Goal: Information Seeking & Learning: Find specific fact

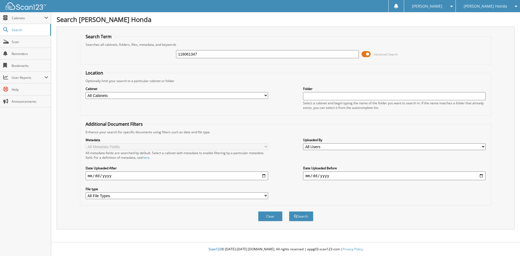
type input "116061347"
click at [289, 211] on button "Search" at bounding box center [301, 216] width 24 height 10
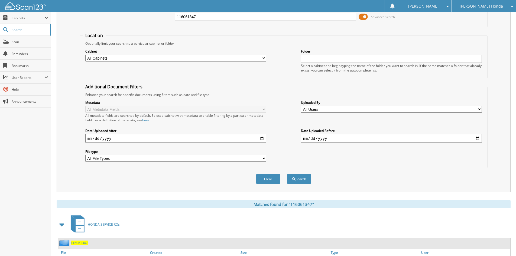
scroll to position [68, 0]
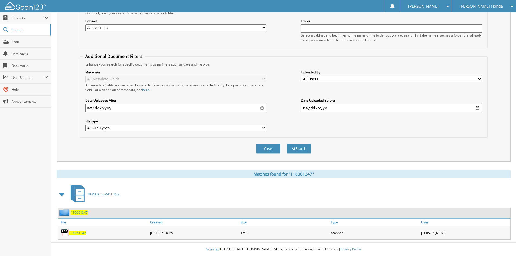
click at [81, 231] on span "116061347" at bounding box center [77, 232] width 17 height 5
click at [438, 5] on span "[PERSON_NAME]" at bounding box center [423, 6] width 30 height 3
click at [438, 27] on link "Logout" at bounding box center [425, 26] width 51 height 9
